Goal: Task Accomplishment & Management: Manage account settings

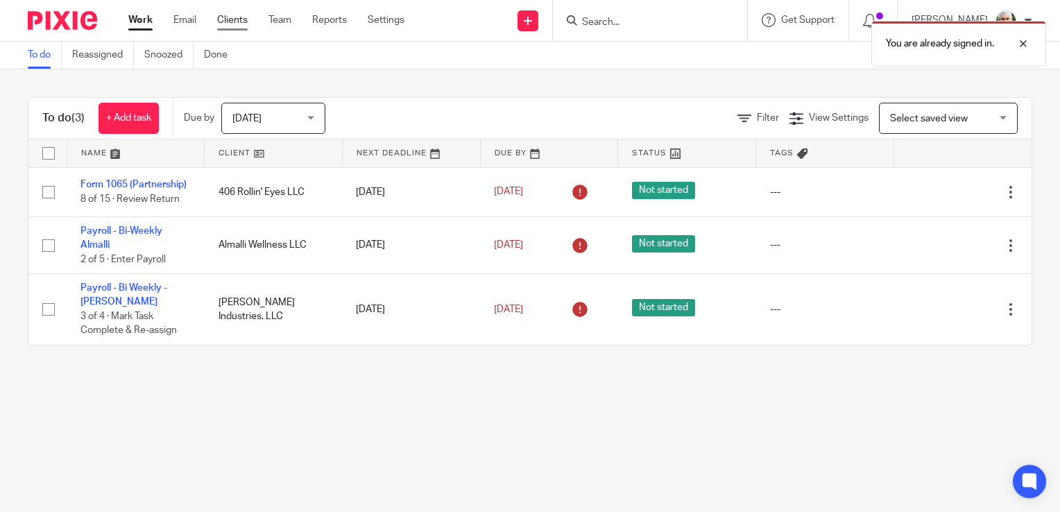
click at [237, 22] on link "Clients" at bounding box center [232, 20] width 31 height 14
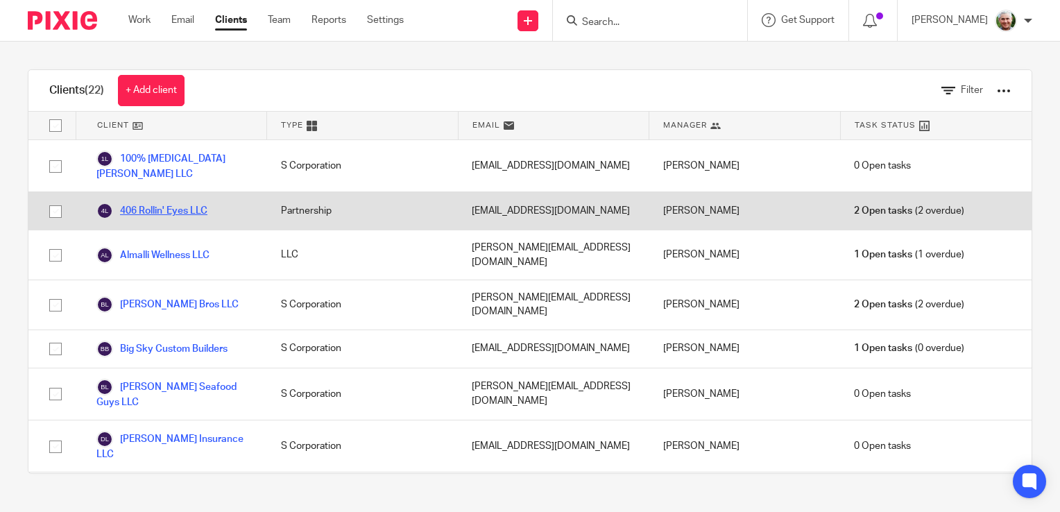
click at [164, 211] on link "406 Rollin' Eyes LLC" at bounding box center [151, 211] width 111 height 17
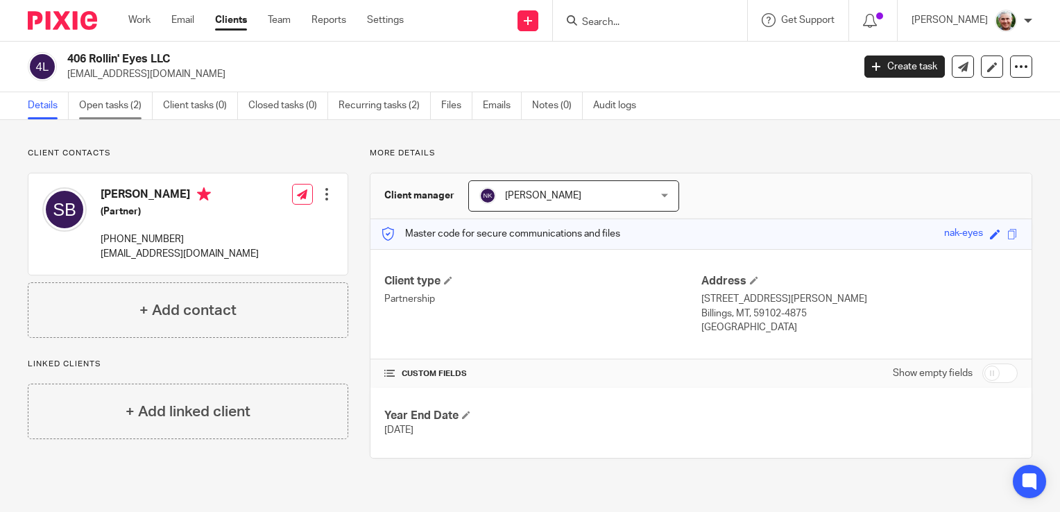
click at [115, 108] on link "Open tasks (2)" at bounding box center [116, 105] width 74 height 27
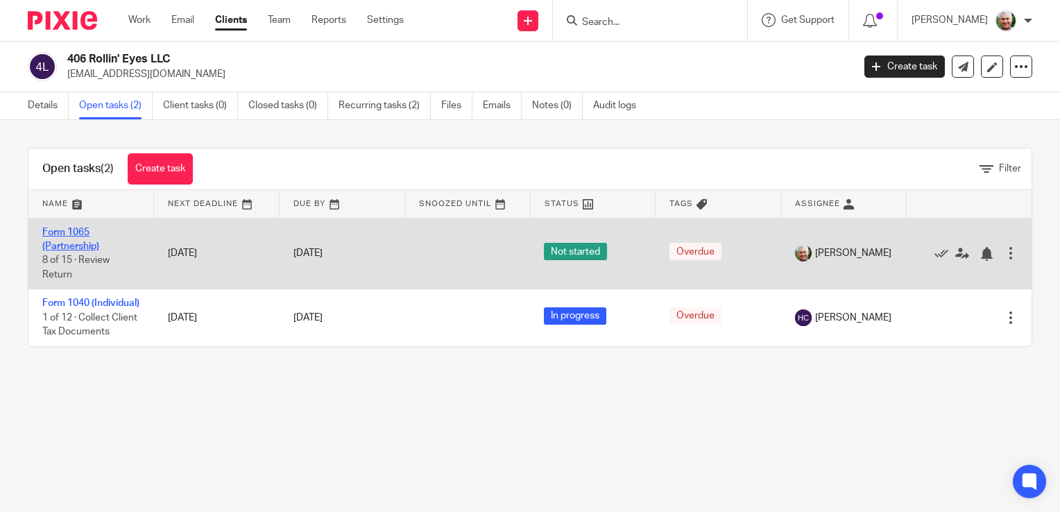
click at [71, 232] on link "Form 1065 (Partnership)" at bounding box center [70, 240] width 57 height 24
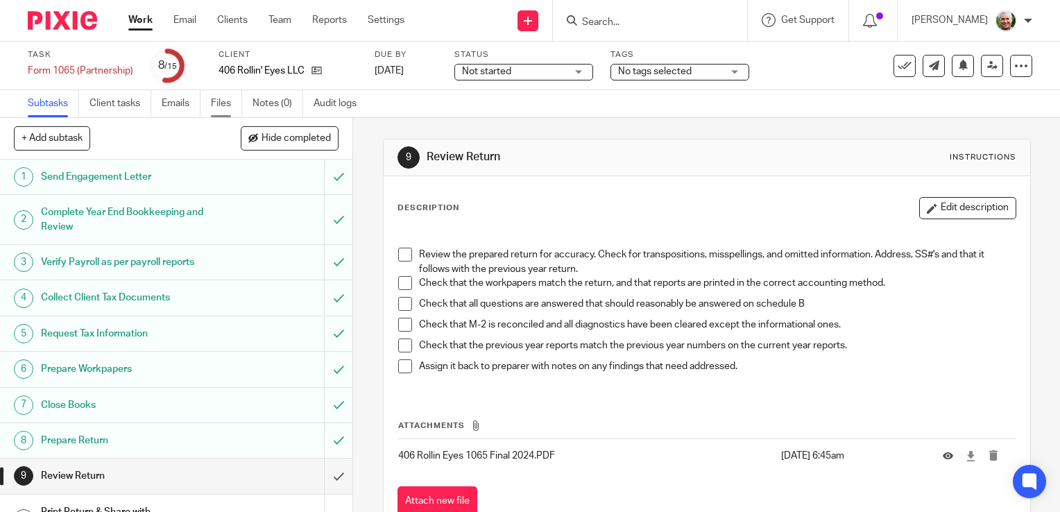
click at [224, 104] on link "Files" at bounding box center [226, 103] width 31 height 27
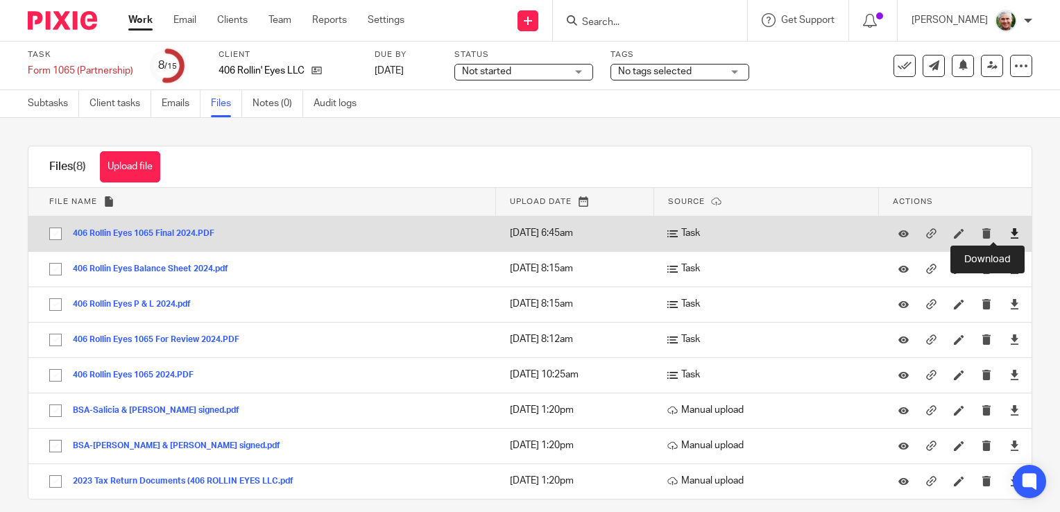
click at [1009, 234] on icon at bounding box center [1014, 233] width 10 height 10
